Goal: Transaction & Acquisition: Purchase product/service

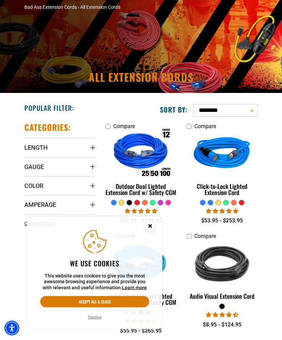
scroll to position [43, 0]
click at [155, 193] on div "Outdoor Dual Lighted Extension Cord w/ Safety CGM" at bounding box center [140, 189] width 71 height 12
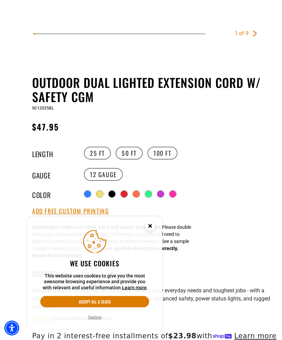
scroll to position [276, 0]
click at [129, 154] on label "50 FT" at bounding box center [128, 153] width 27 height 13
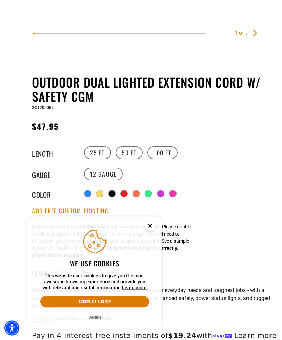
scroll to position [276, 0]
click at [101, 154] on label "25 FT" at bounding box center [97, 152] width 27 height 13
click at [98, 152] on label "25 FT" at bounding box center [97, 152] width 27 height 13
click at [166, 155] on label "100 FT" at bounding box center [162, 152] width 30 height 13
click at [126, 155] on label "50 FT" at bounding box center [128, 152] width 27 height 13
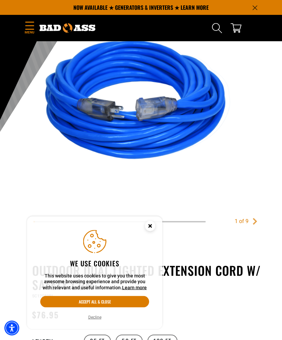
scroll to position [80, 0]
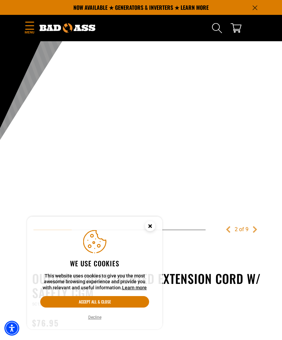
click at [145, 227] on circle "Close this option" at bounding box center [150, 226] width 10 height 10
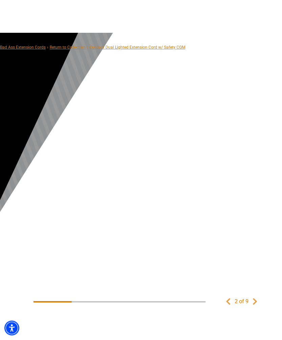
scroll to position [9, 0]
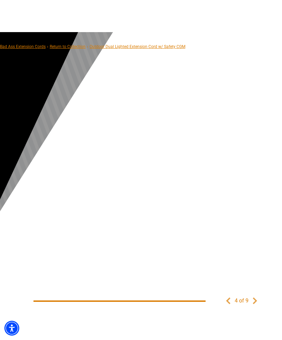
click at [227, 303] on link "Previous" at bounding box center [227, 300] width 7 height 7
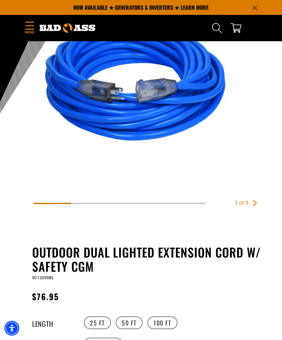
scroll to position [93, 0]
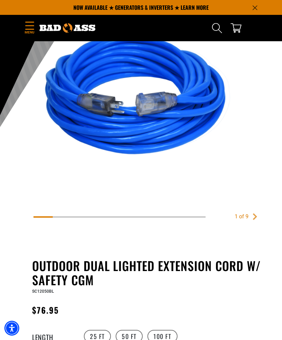
click at [252, 218] on link "Next" at bounding box center [254, 216] width 7 height 7
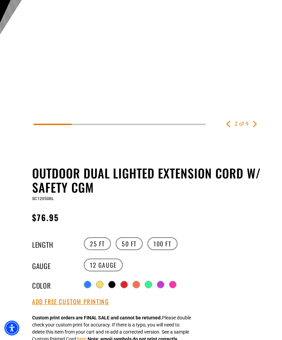
scroll to position [186, 0]
click at [102, 288] on div at bounding box center [99, 284] width 7 height 7
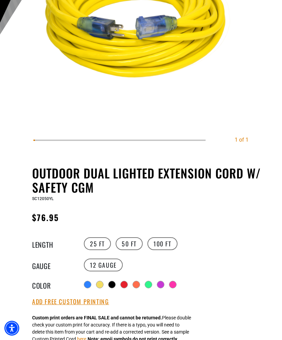
click at [113, 287] on div at bounding box center [111, 284] width 7 height 7
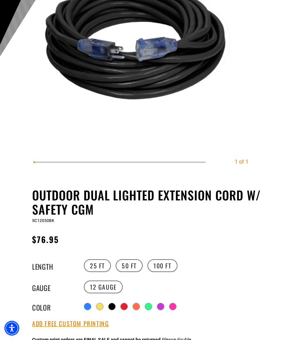
scroll to position [165, 0]
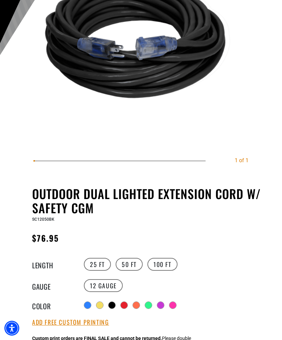
click at [127, 308] on div at bounding box center [124, 304] width 7 height 7
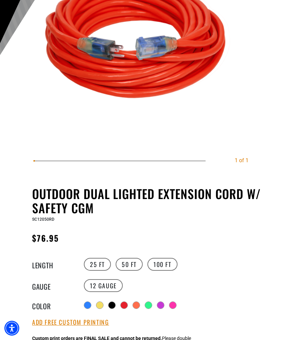
click at [137, 308] on div at bounding box center [136, 304] width 7 height 7
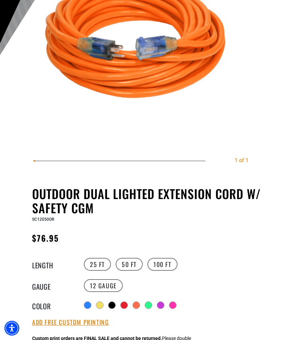
click at [149, 308] on div at bounding box center [148, 304] width 7 height 7
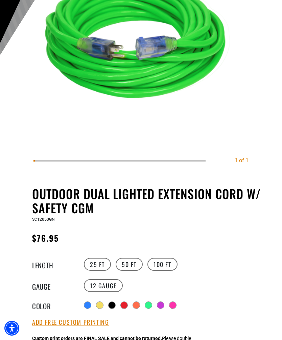
click at [161, 308] on div at bounding box center [160, 304] width 7 height 7
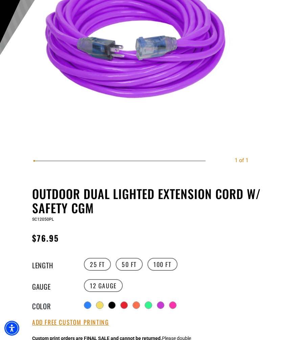
click at [174, 306] on div at bounding box center [172, 304] width 7 height 7
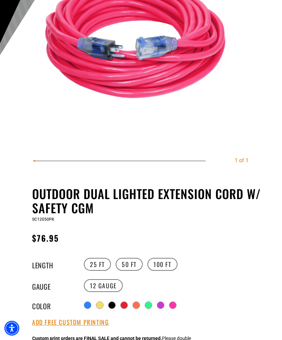
click at [148, 308] on div at bounding box center [148, 304] width 7 height 7
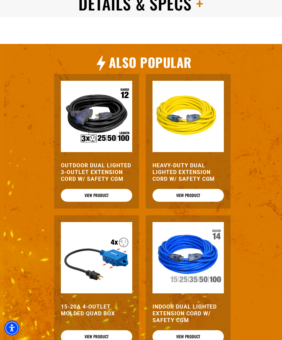
scroll to position [778, 0]
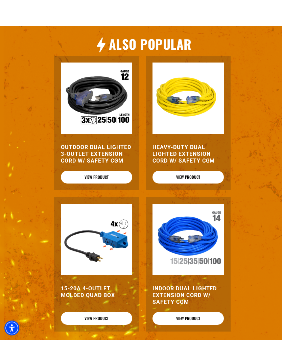
click at [79, 238] on img at bounding box center [96, 239] width 71 height 71
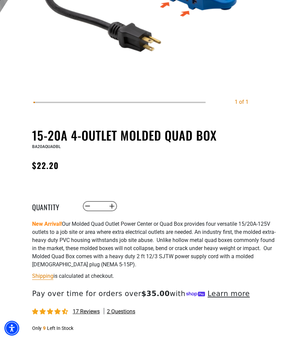
scroll to position [230, 0]
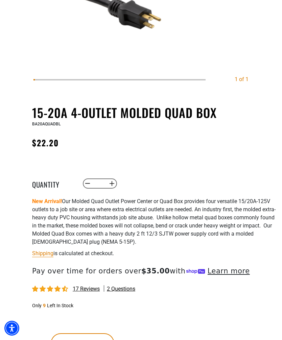
click at [215, 312] on div "15-20A 4-Outlet Molded Quad Box 15-20A 4-Outlet Molded Quad Box BA20AQUADBL Reg…" at bounding box center [154, 239] width 244 height 268
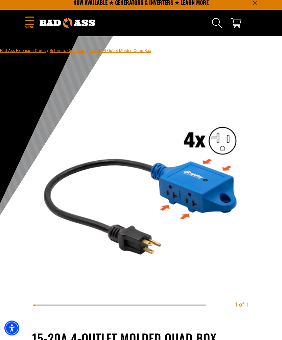
scroll to position [0, 0]
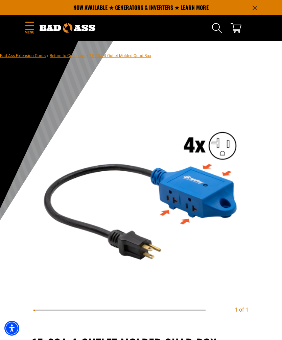
click at [31, 31] on span "Menu" at bounding box center [29, 32] width 10 height 5
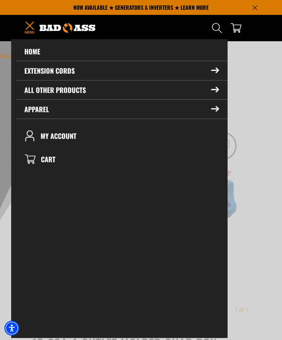
click at [28, 52] on link "Home" at bounding box center [121, 51] width 211 height 19
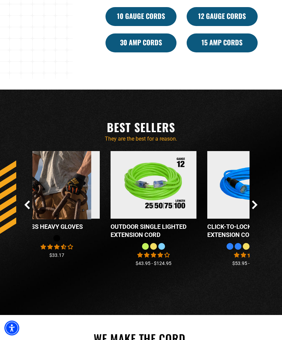
scroll to position [512, 0]
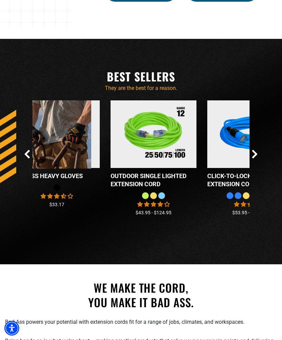
click at [253, 158] on icon "Next Slide" at bounding box center [255, 154] width 6 height 9
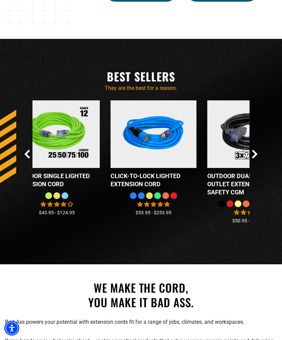
click at [257, 158] on icon "Next Slide" at bounding box center [255, 154] width 6 height 9
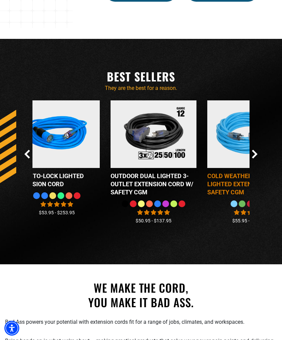
click at [248, 171] on img at bounding box center [250, 134] width 84 height 76
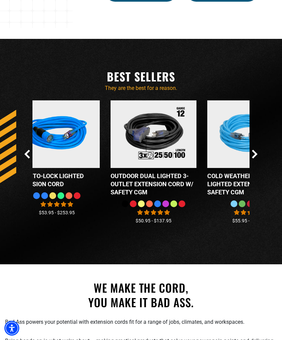
click at [259, 168] on div "Checkbox field Low Profile Extension Cord" at bounding box center [140, 164] width 243 height 129
click at [253, 158] on icon "Next Slide" at bounding box center [254, 154] width 4 height 8
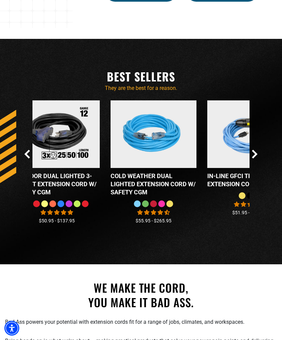
click at [257, 158] on icon "Next Slide" at bounding box center [255, 154] width 6 height 9
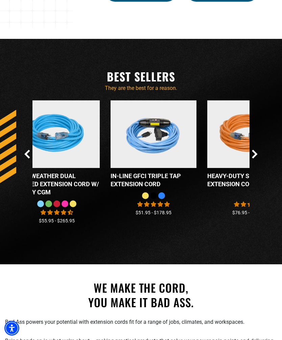
click at [257, 158] on icon "Next Slide" at bounding box center [255, 154] width 6 height 9
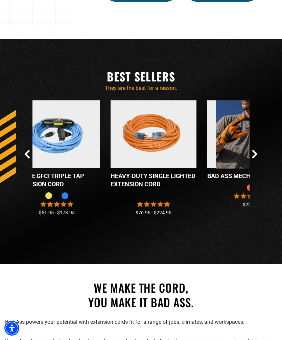
click at [256, 158] on icon "Next Slide" at bounding box center [255, 154] width 6 height 9
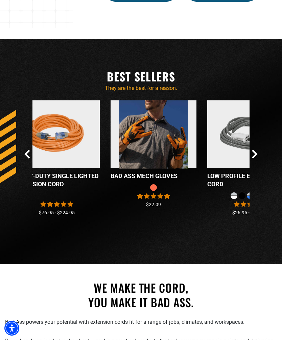
click at [257, 158] on icon "Next Slide" at bounding box center [255, 154] width 6 height 9
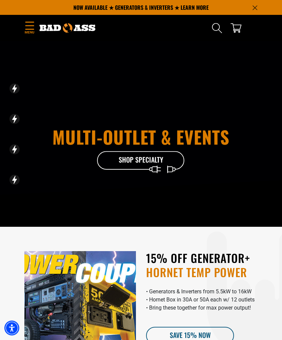
scroll to position [0, 0]
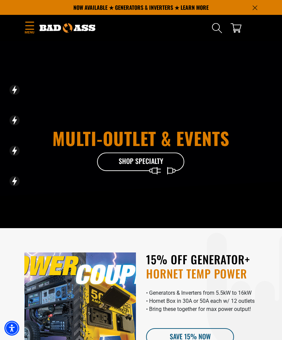
click at [29, 31] on span "Menu" at bounding box center [29, 32] width 10 height 5
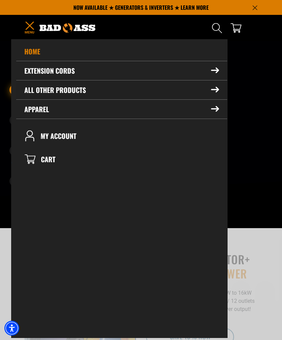
click at [31, 94] on summary "All Other Products" at bounding box center [121, 89] width 211 height 19
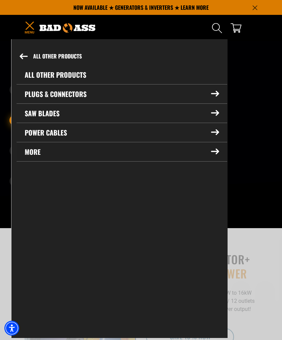
click at [28, 152] on summary "More" at bounding box center [122, 151] width 210 height 19
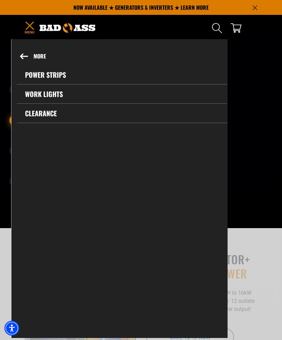
click at [24, 74] on link "Power Strips" at bounding box center [122, 74] width 210 height 19
click at [25, 97] on link "Work Lights" at bounding box center [122, 93] width 210 height 19
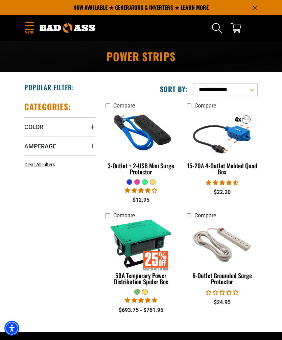
scroll to position [62, 0]
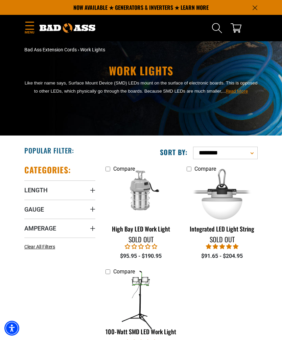
click at [23, 29] on div "Menu Home Extension Cords Extension Cords" at bounding box center [29, 28] width 20 height 16
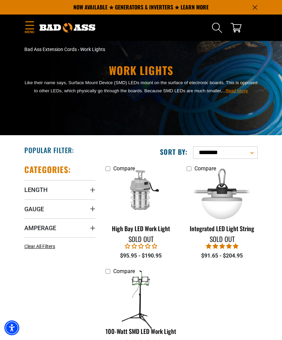
scroll to position [0, 0]
click at [25, 29] on icon "Menu" at bounding box center [29, 25] width 11 height 8
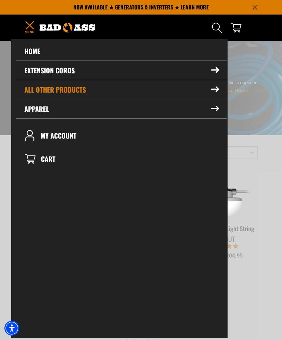
click at [29, 73] on summary "Extension Cords" at bounding box center [121, 70] width 211 height 19
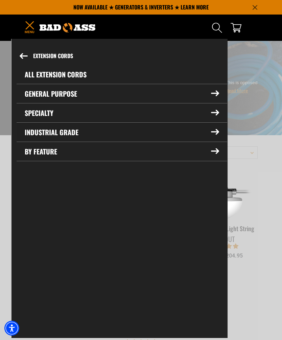
click at [35, 134] on summary "Industrial Grade" at bounding box center [122, 132] width 210 height 19
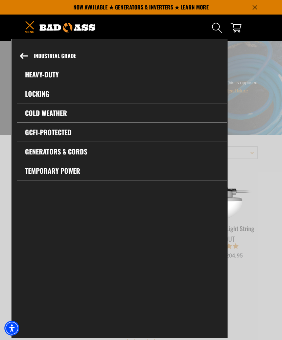
click at [30, 139] on link "GCFI-Protected" at bounding box center [122, 132] width 210 height 19
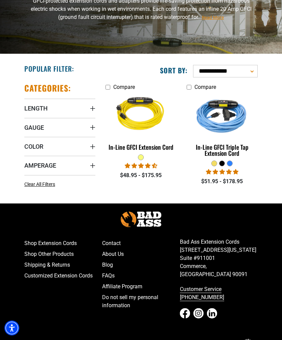
scroll to position [82, 0]
click at [34, 164] on span "Amperage" at bounding box center [40, 165] width 32 height 8
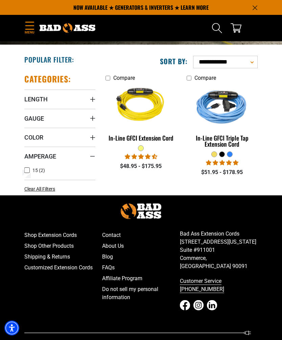
scroll to position [90, 0]
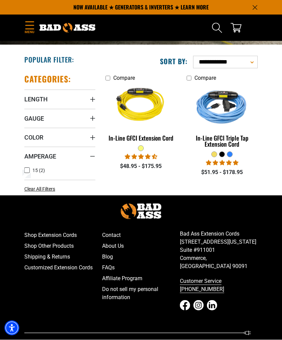
click at [33, 101] on span "Length" at bounding box center [35, 100] width 23 height 8
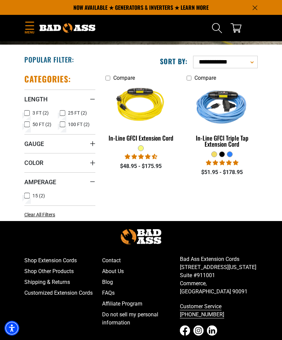
click at [60, 115] on rect at bounding box center [62, 112] width 5 height 5
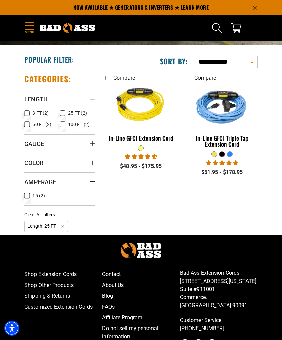
click at [25, 30] on span "Menu" at bounding box center [29, 32] width 10 height 5
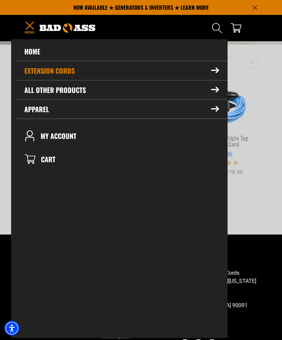
click at [30, 72] on summary "Extension Cords" at bounding box center [121, 70] width 211 height 19
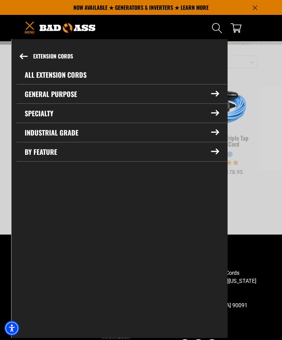
click at [30, 95] on summary "General Purpose" at bounding box center [122, 93] width 210 height 19
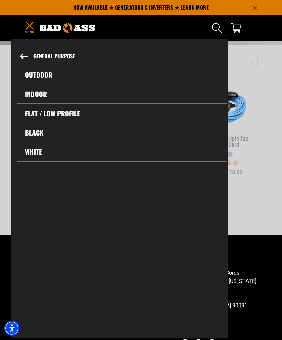
click at [30, 74] on link "Outdoor" at bounding box center [122, 74] width 210 height 19
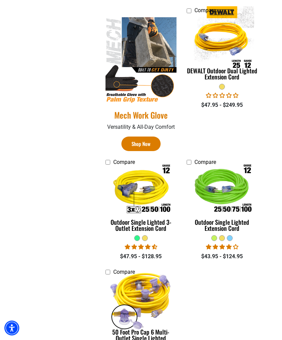
scroll to position [392, 0]
click at [229, 220] on div "Outdoor Single Lighted Extension Cord" at bounding box center [221, 225] width 71 height 12
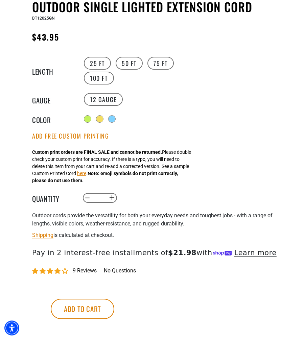
scroll to position [352, 0]
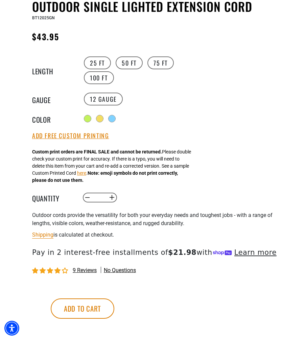
click at [44, 139] on button "Add Free Custom Printing" at bounding box center [70, 135] width 77 height 7
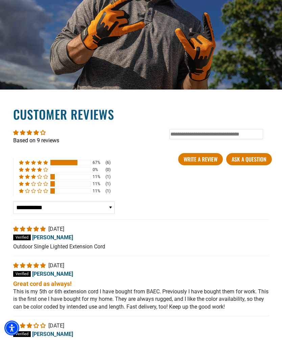
scroll to position [1187, 0]
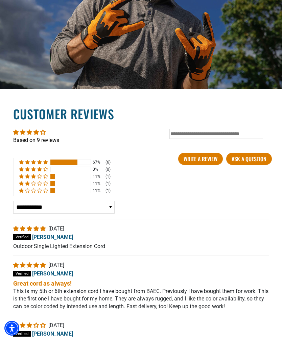
click at [22, 143] on link "Based on 9 reviews" at bounding box center [36, 140] width 46 height 6
